Goal: Communication & Community: Share content

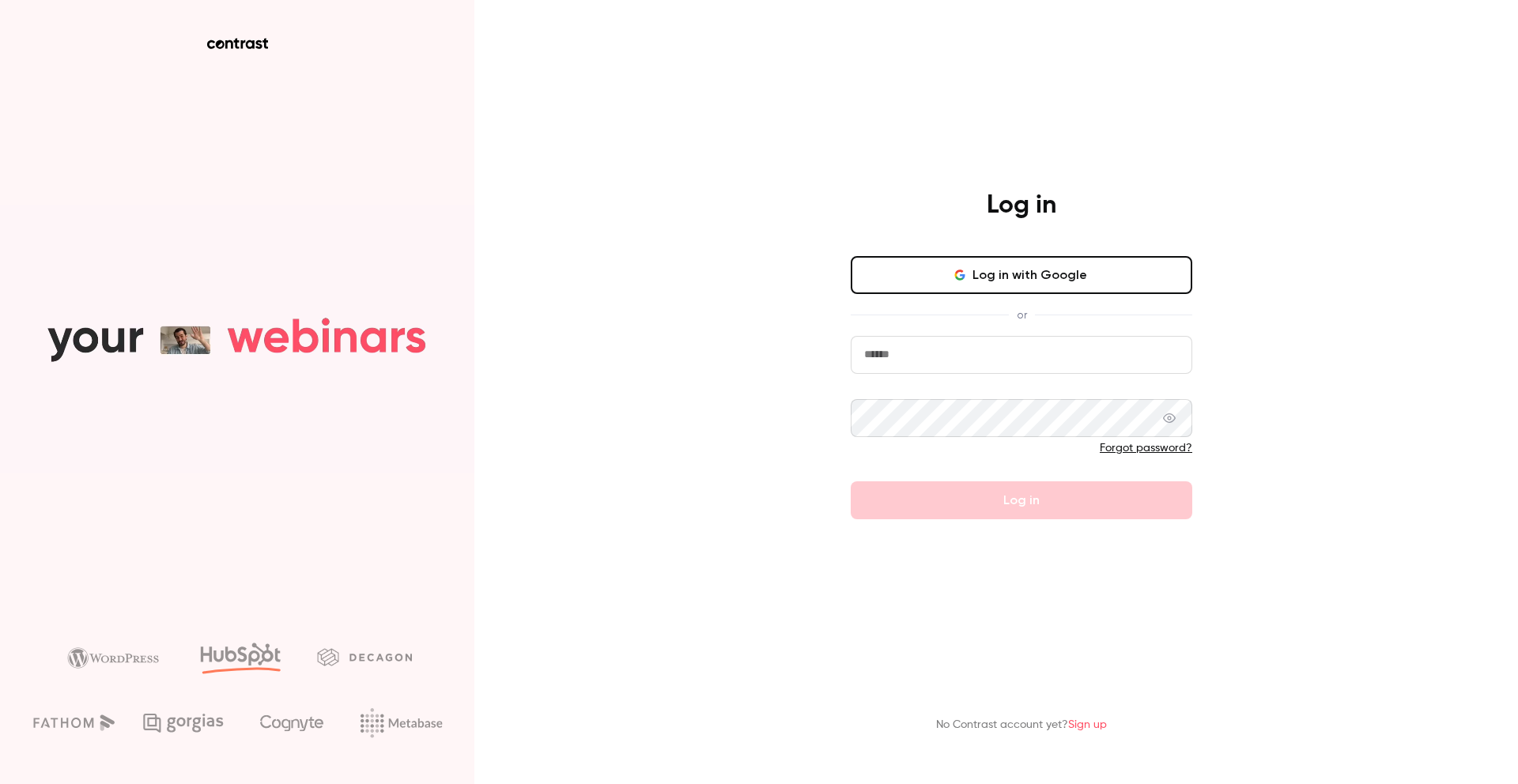
click at [1023, 354] on input "email" at bounding box center [1022, 355] width 342 height 38
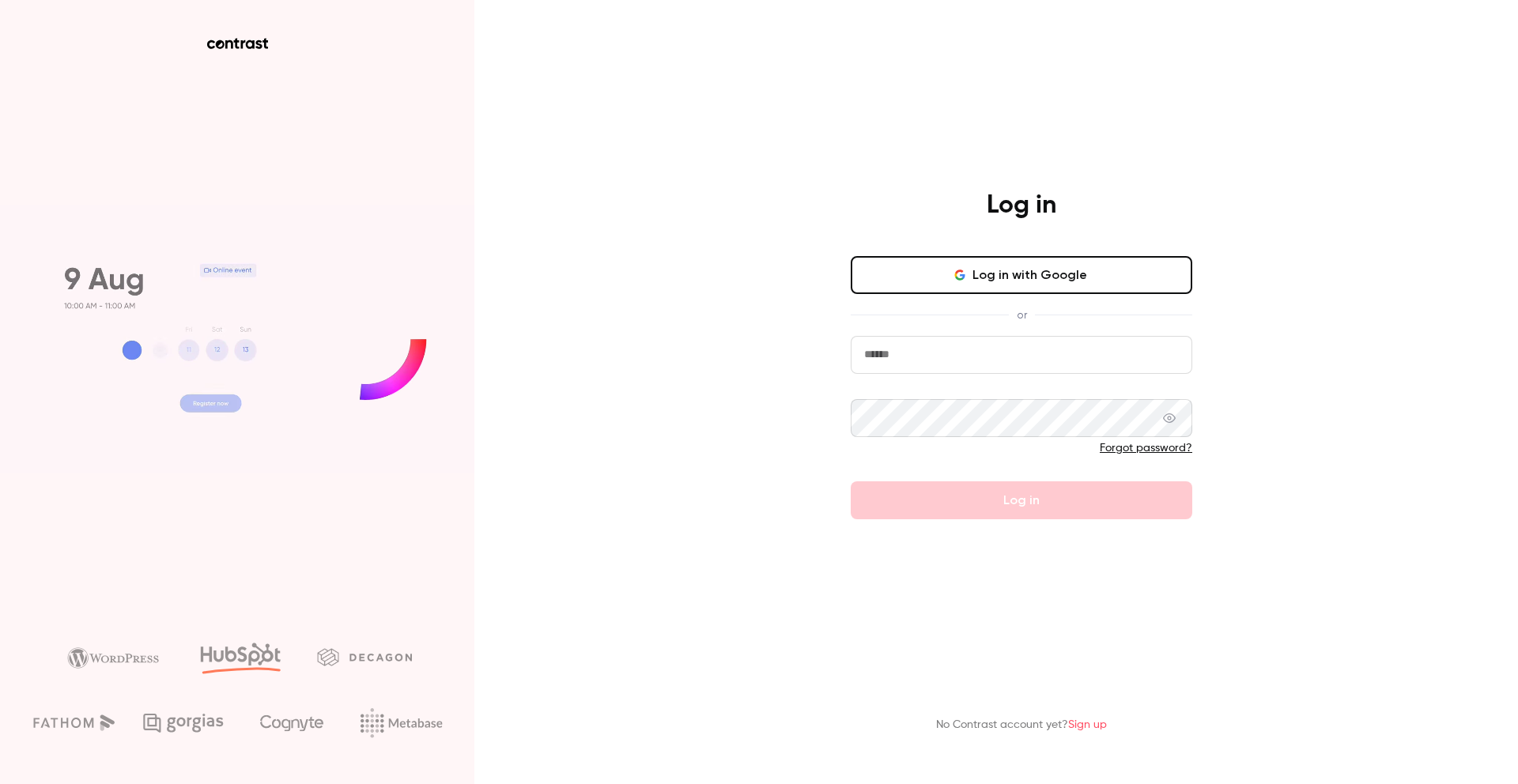
click at [1073, 365] on input "email" at bounding box center [1022, 355] width 342 height 38
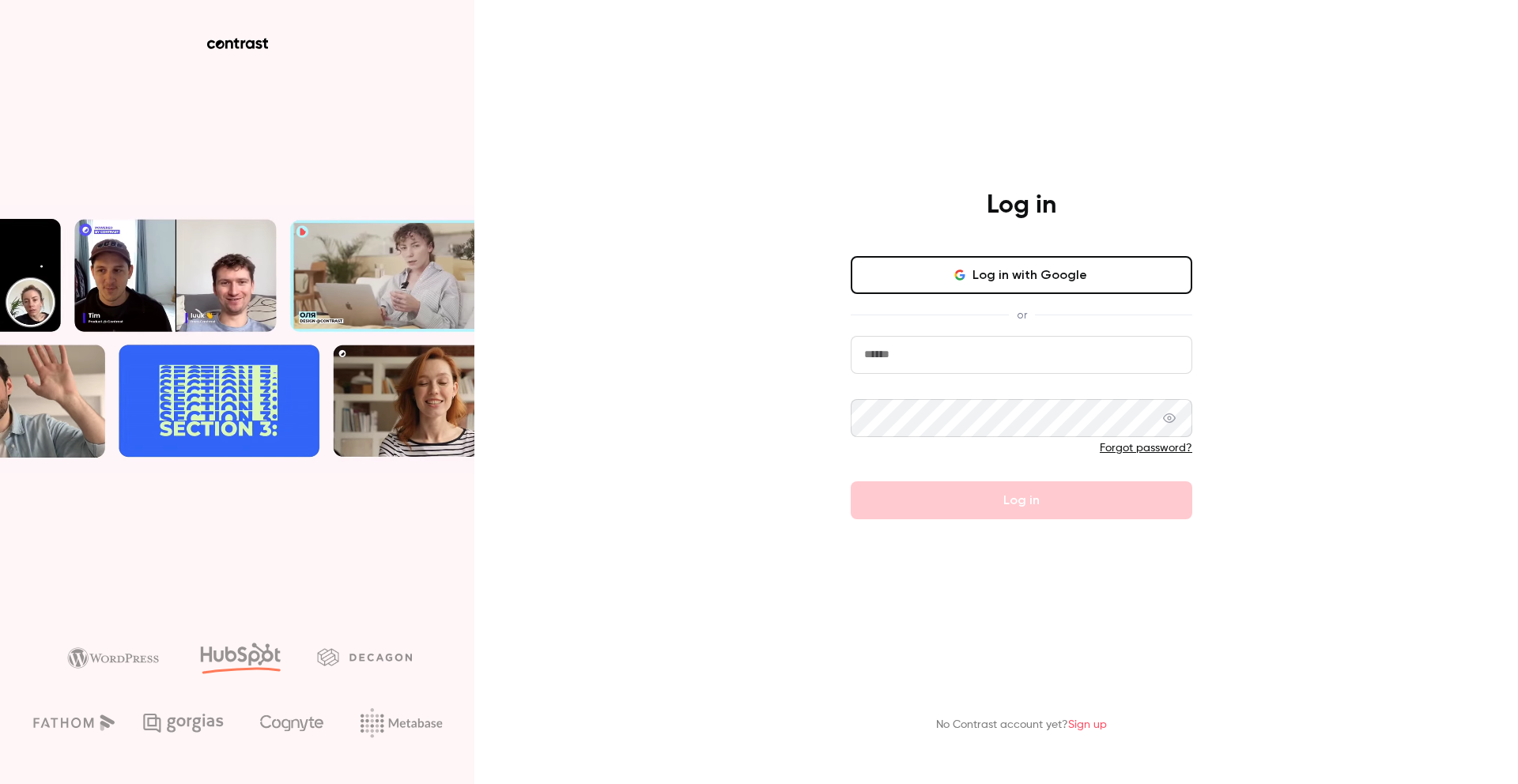
click at [1073, 365] on input "email" at bounding box center [1022, 355] width 342 height 38
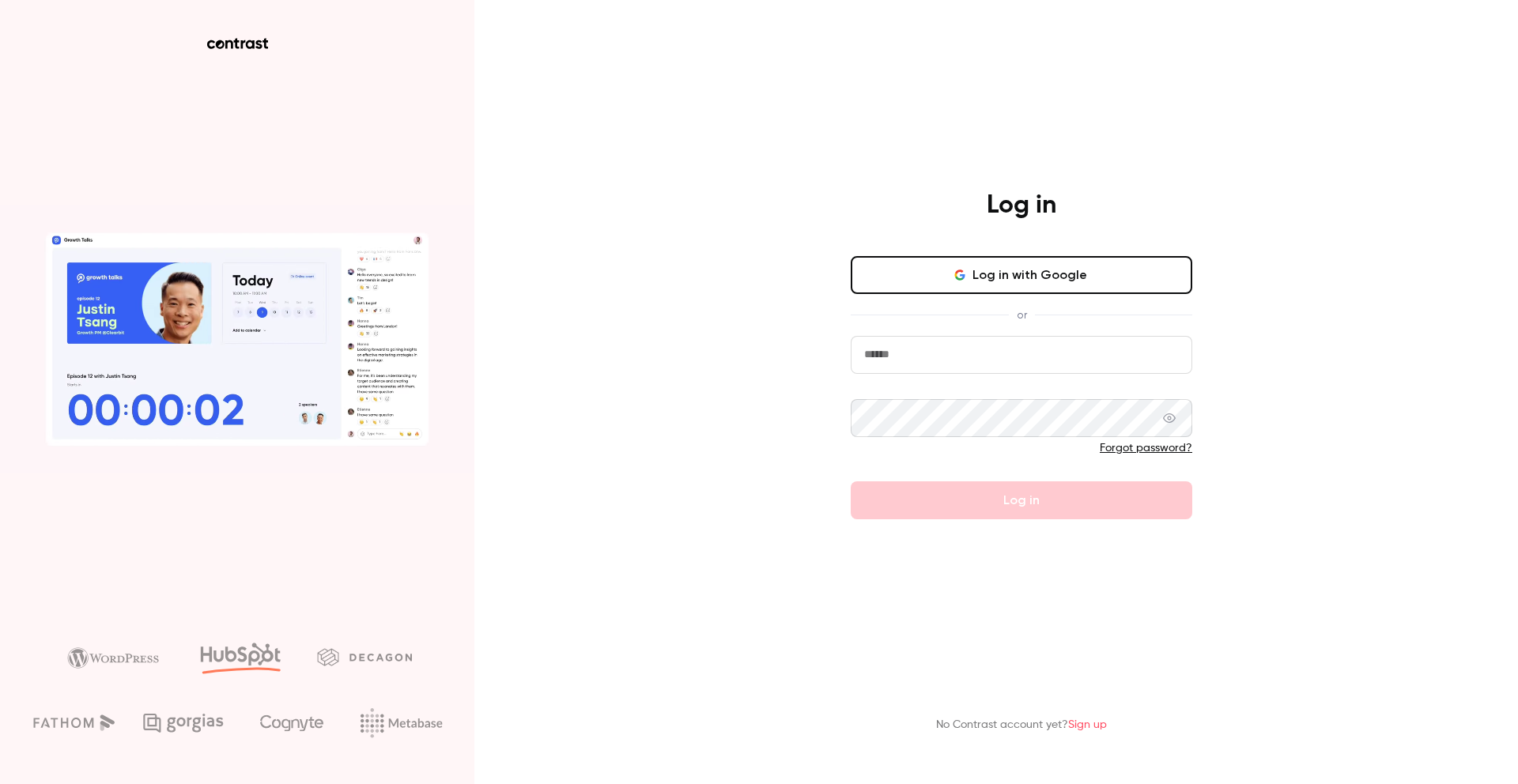
click at [1073, 365] on input "email" at bounding box center [1022, 355] width 342 height 38
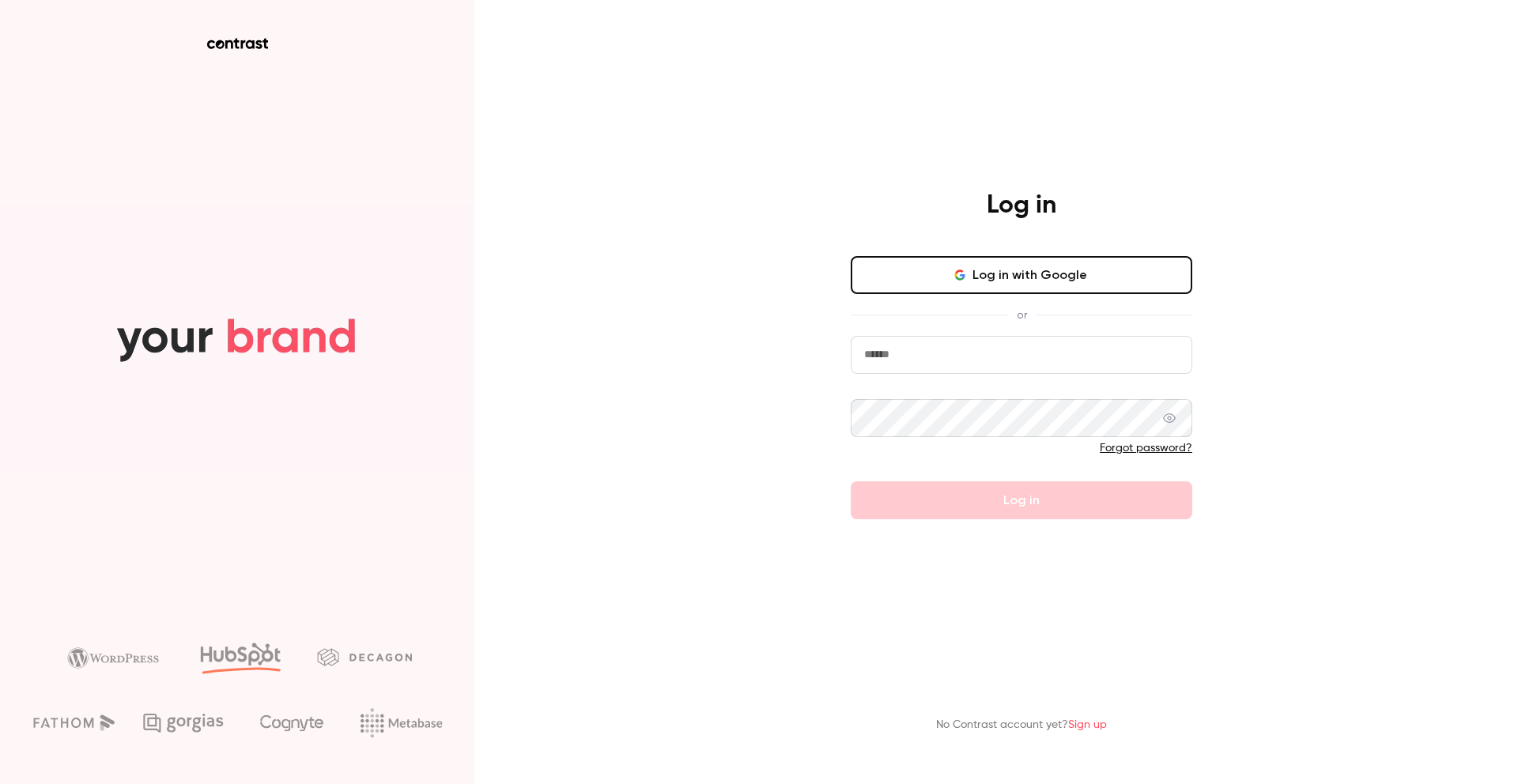
click at [1073, 365] on input "email" at bounding box center [1022, 355] width 342 height 38
paste input "**********"
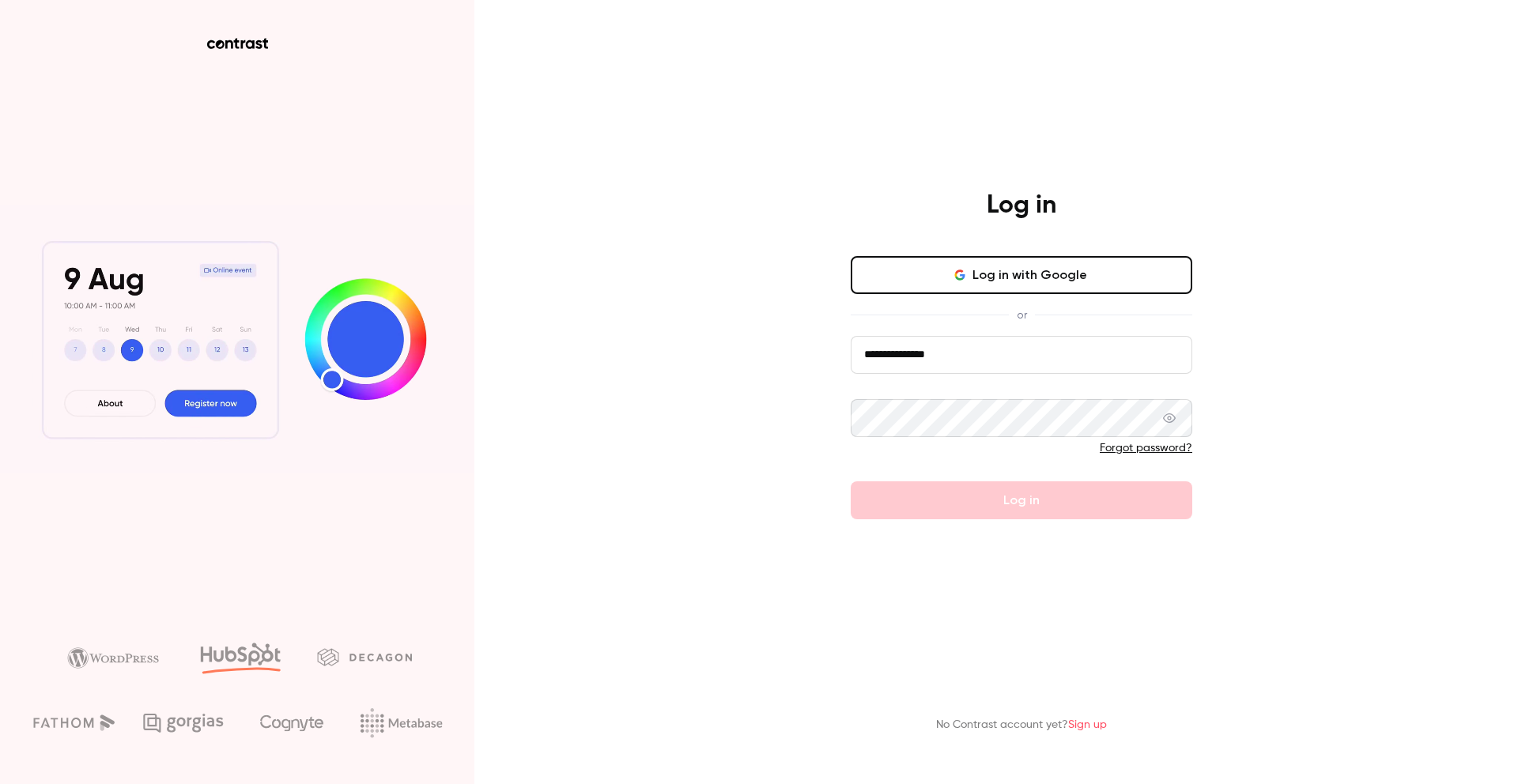
type input "**********"
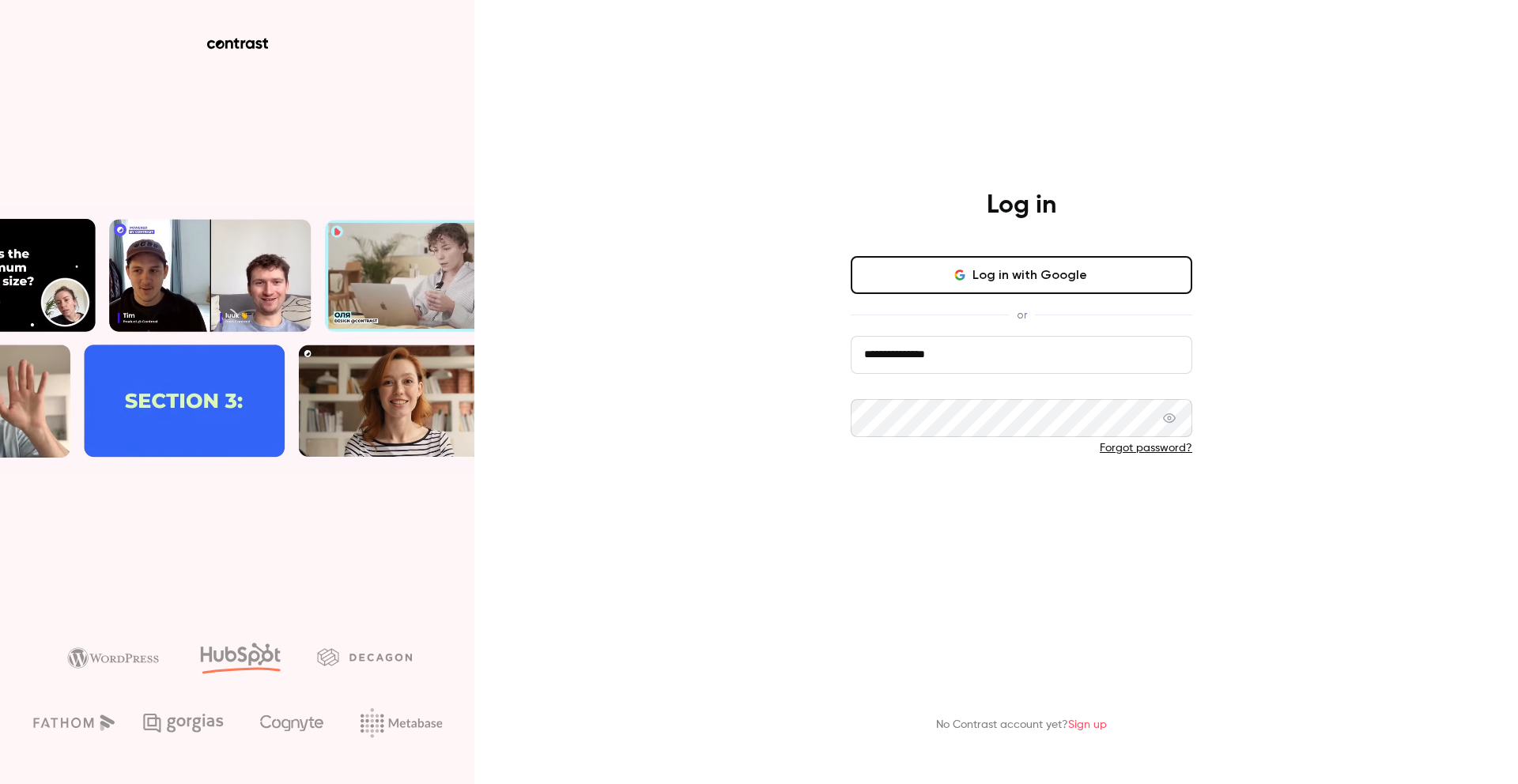
click at [906, 498] on button "Log in" at bounding box center [1022, 500] width 342 height 38
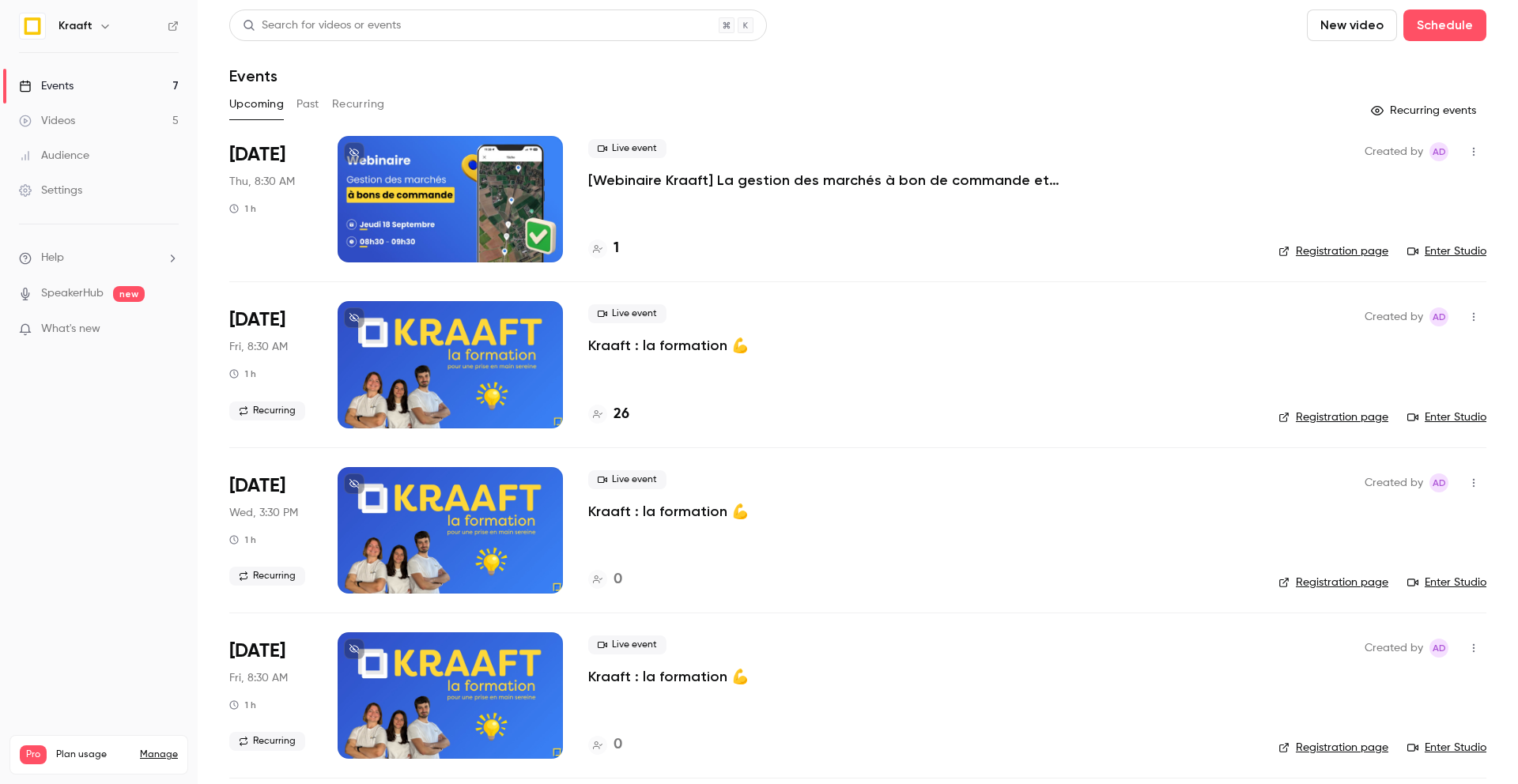
click at [363, 104] on button "Recurring" at bounding box center [358, 104] width 53 height 25
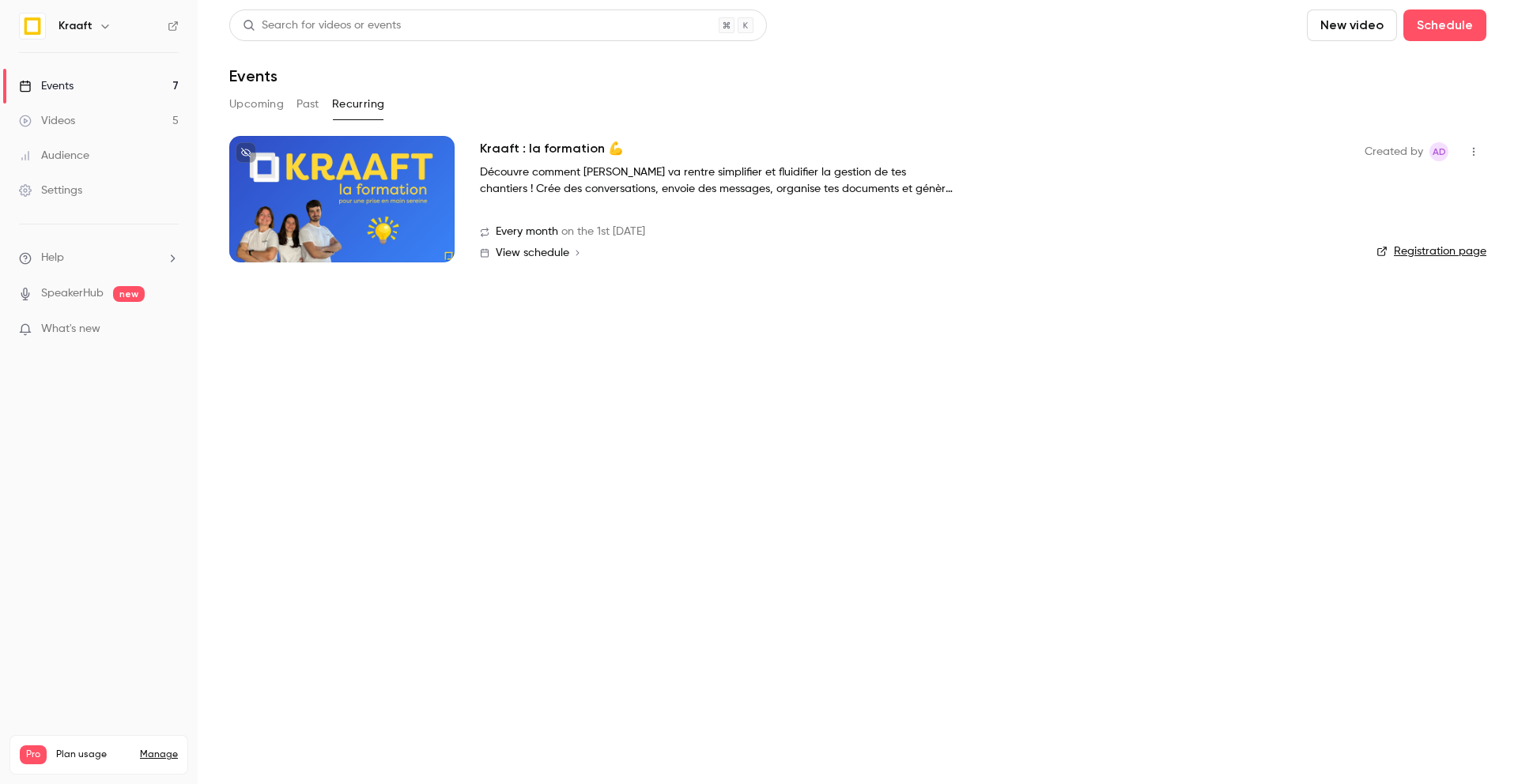
click at [1471, 150] on icon "button" at bounding box center [1474, 152] width 13 height 11
click at [1366, 202] on li "Share" at bounding box center [1400, 192] width 171 height 41
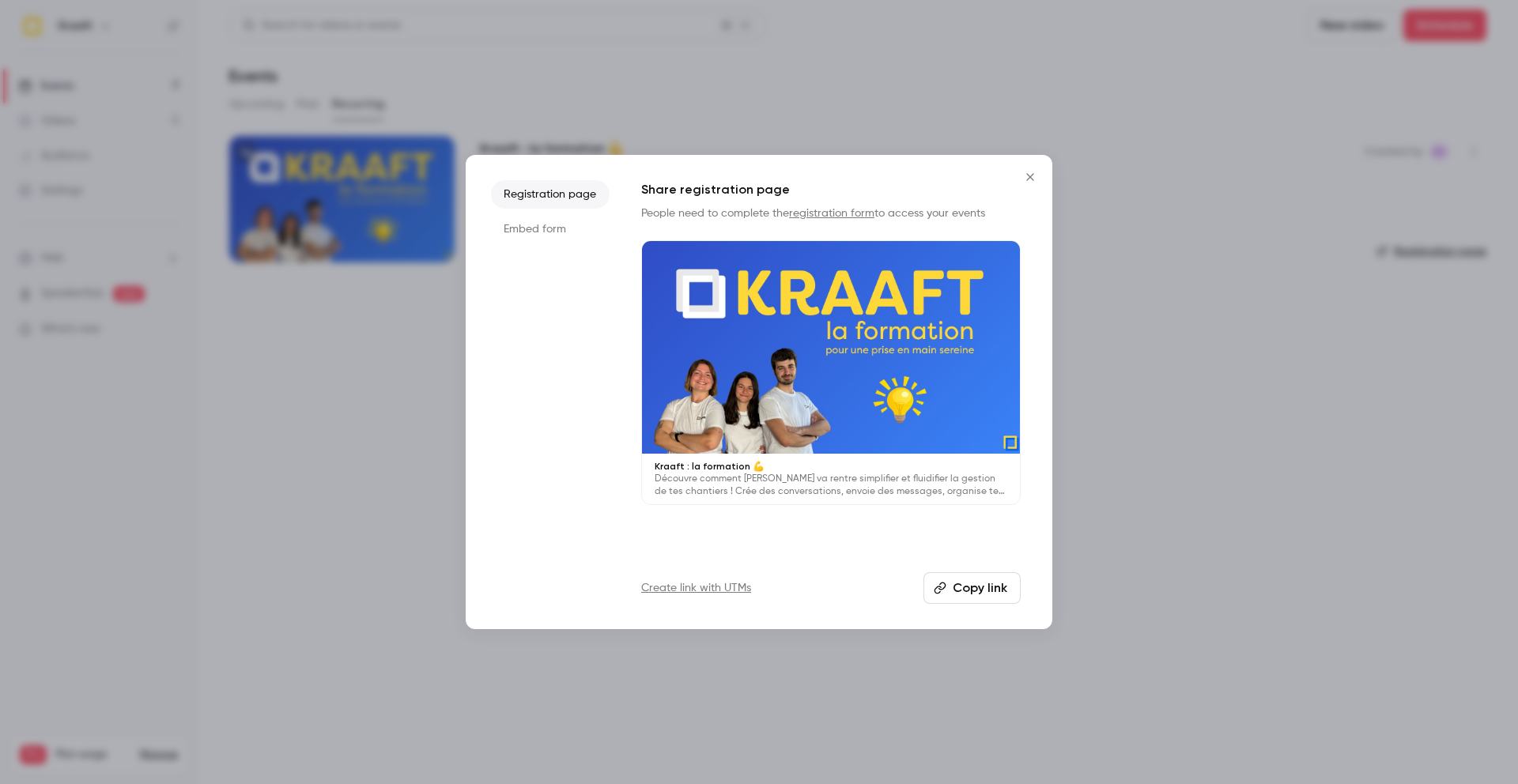
click at [972, 587] on button "Copy link" at bounding box center [972, 588] width 98 height 32
click at [1136, 311] on div at bounding box center [759, 392] width 1518 height 784
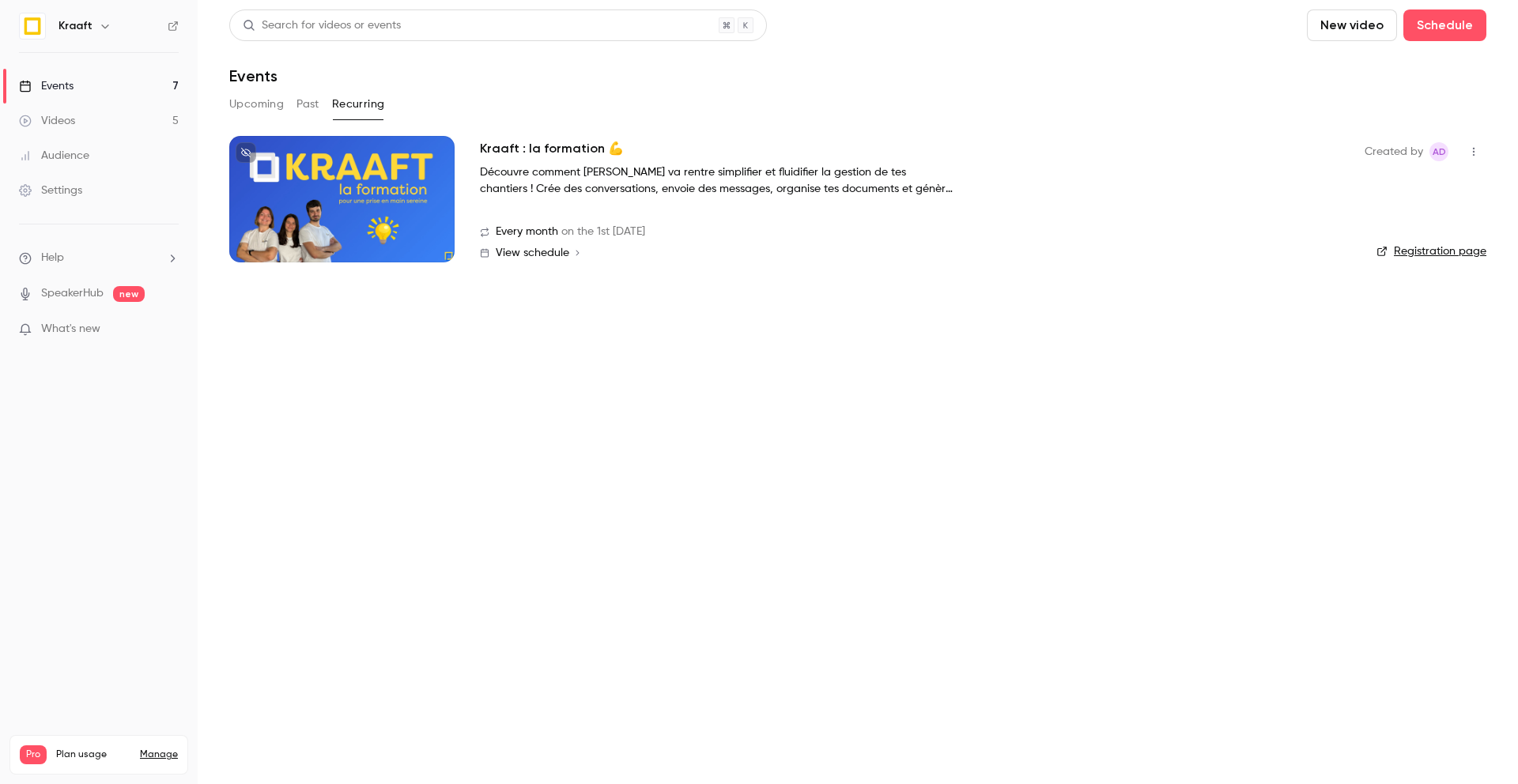
click at [1464, 257] on link "Registration page" at bounding box center [1431, 250] width 110 height 15
